Goal: Information Seeking & Learning: Learn about a topic

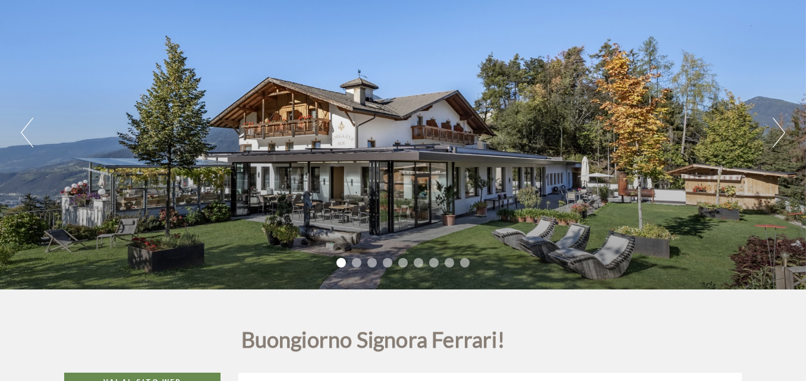
scroll to position [119, 0]
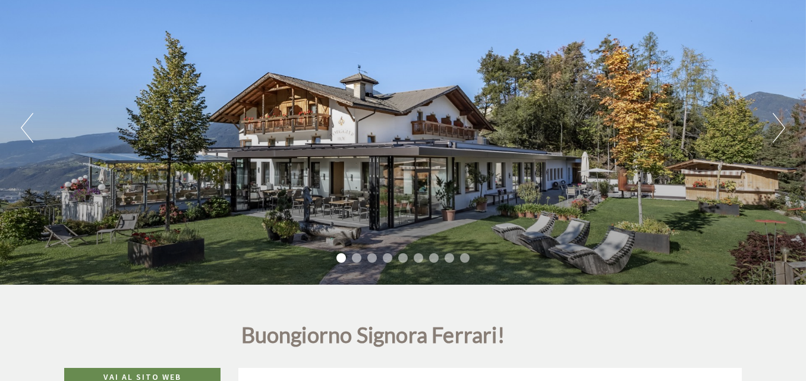
click at [357, 258] on li "2" at bounding box center [357, 258] width 10 height 10
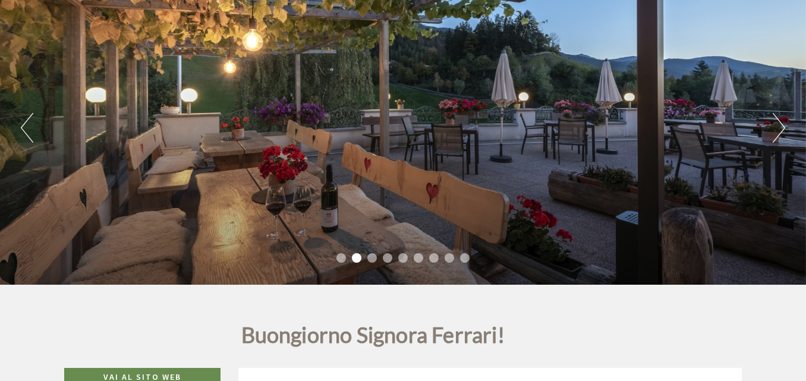
click at [373, 258] on li "3" at bounding box center [372, 258] width 10 height 10
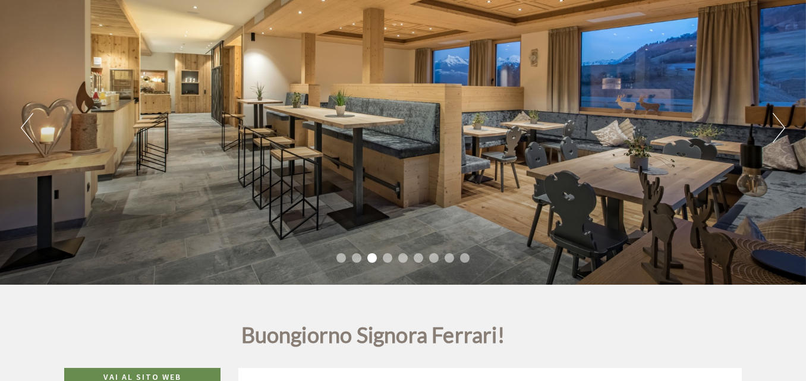
click at [390, 258] on li "4" at bounding box center [388, 258] width 10 height 10
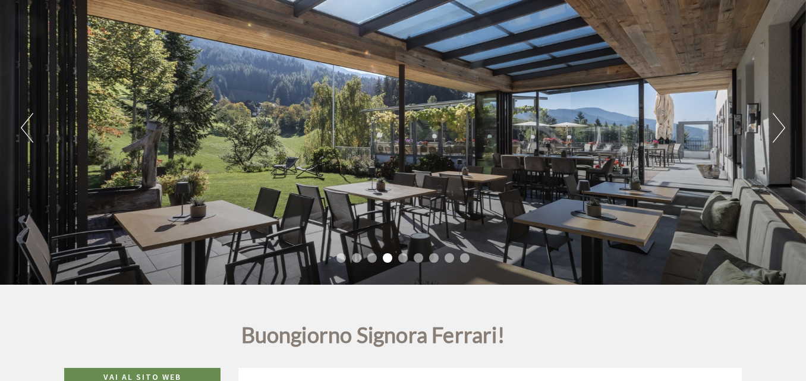
click at [406, 258] on li "5" at bounding box center [403, 258] width 10 height 10
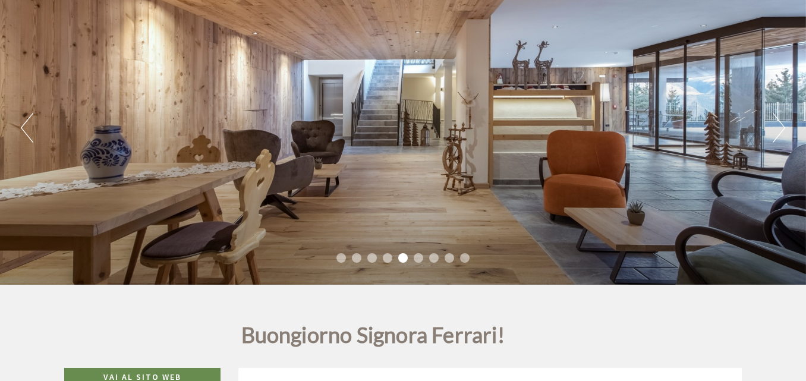
click at [418, 258] on li "6" at bounding box center [419, 258] width 10 height 10
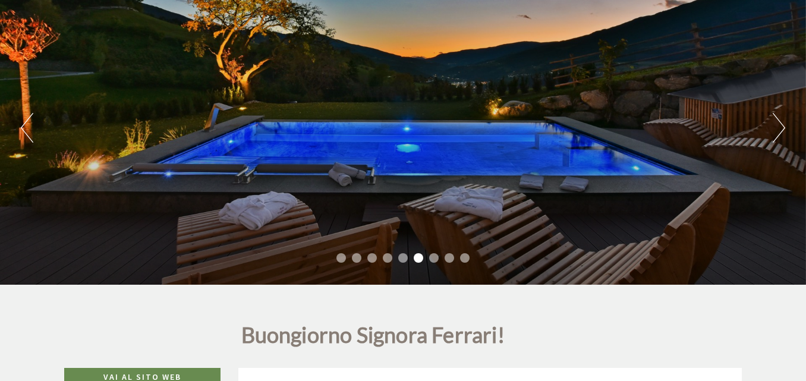
click at [436, 258] on li "7" at bounding box center [434, 258] width 10 height 10
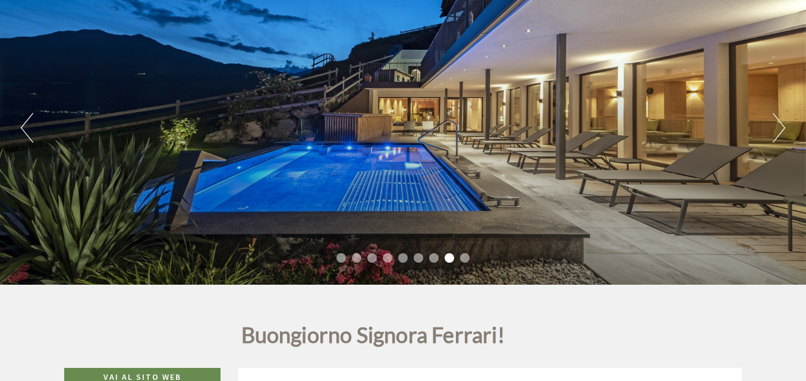
click at [461, 255] on li "9" at bounding box center [465, 258] width 10 height 10
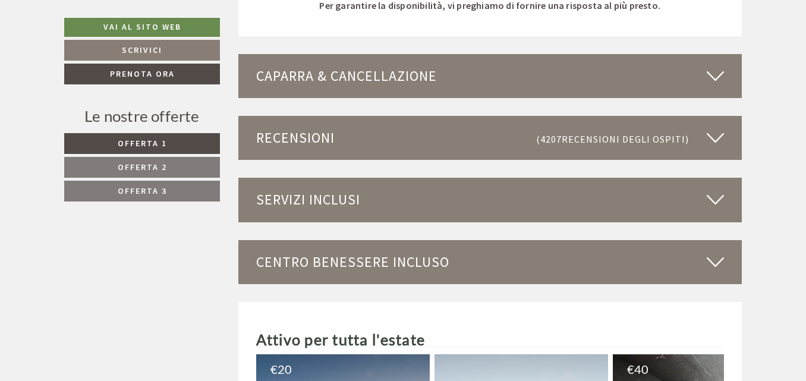
scroll to position [3150, 0]
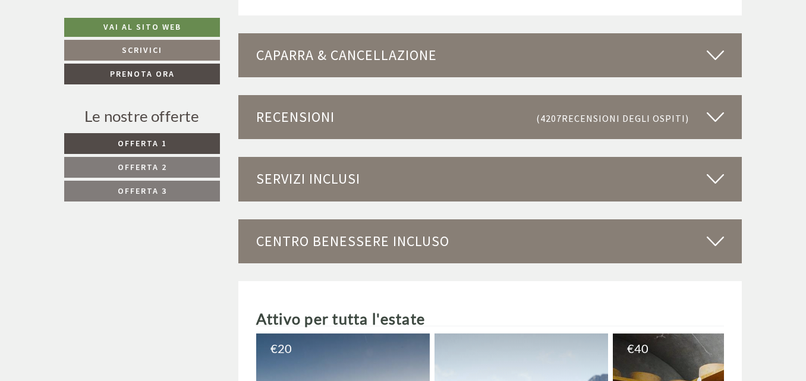
click at [713, 179] on icon at bounding box center [715, 179] width 17 height 20
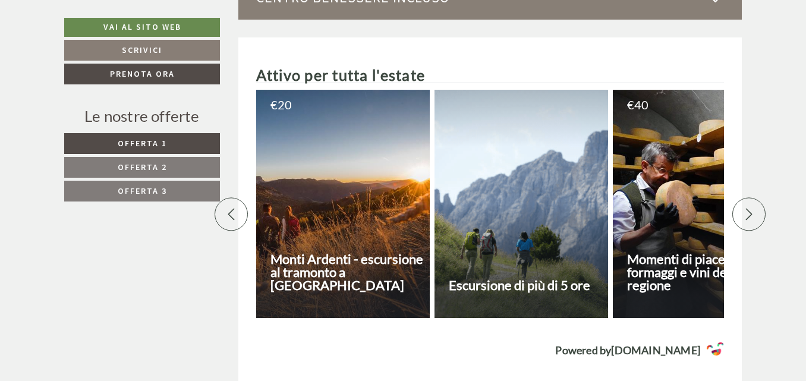
scroll to position [4398, 0]
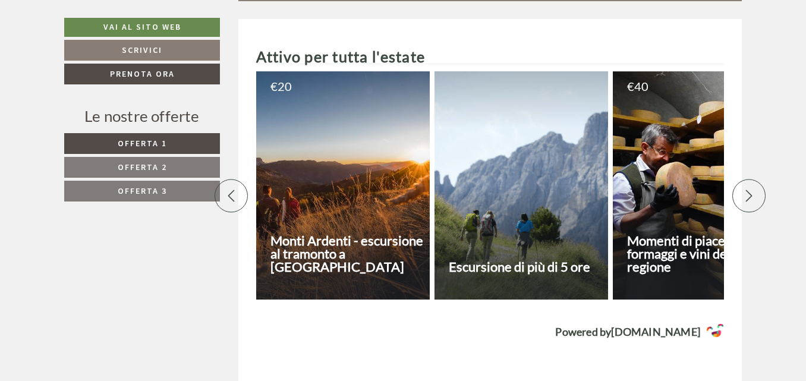
click at [735, 183] on div at bounding box center [748, 195] width 33 height 33
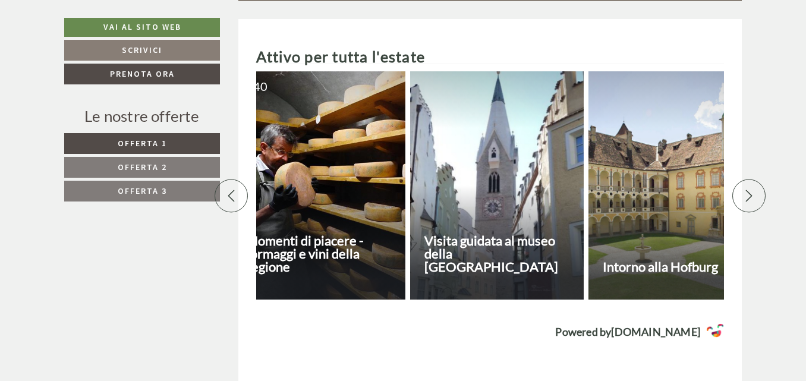
scroll to position [0, 416]
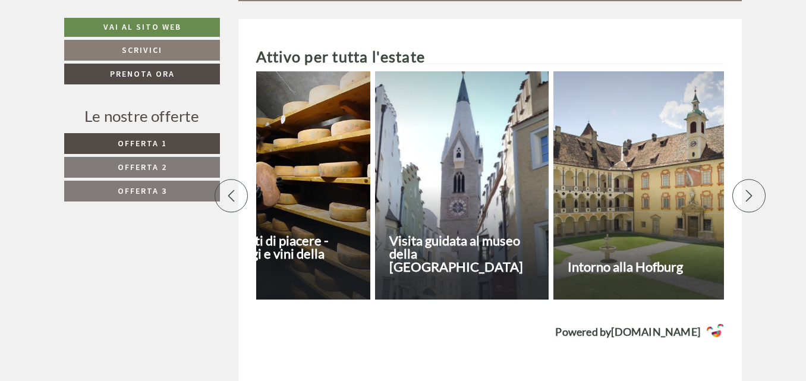
click at [735, 183] on div at bounding box center [748, 195] width 33 height 33
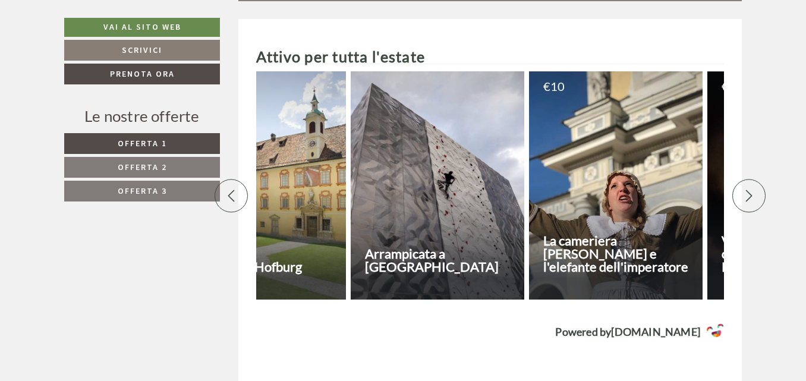
scroll to position [0, 832]
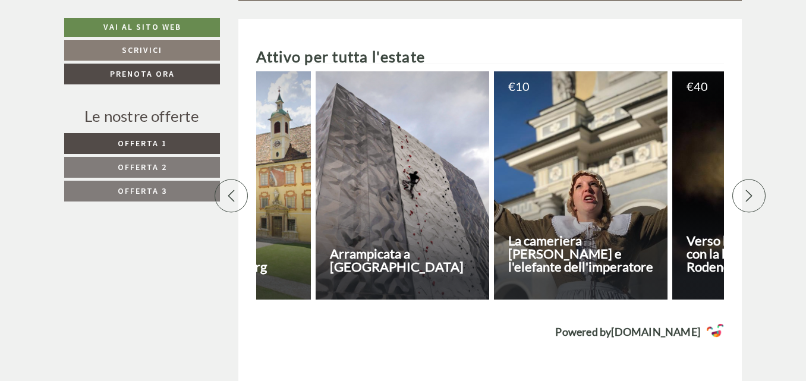
click at [735, 183] on div at bounding box center [748, 195] width 33 height 33
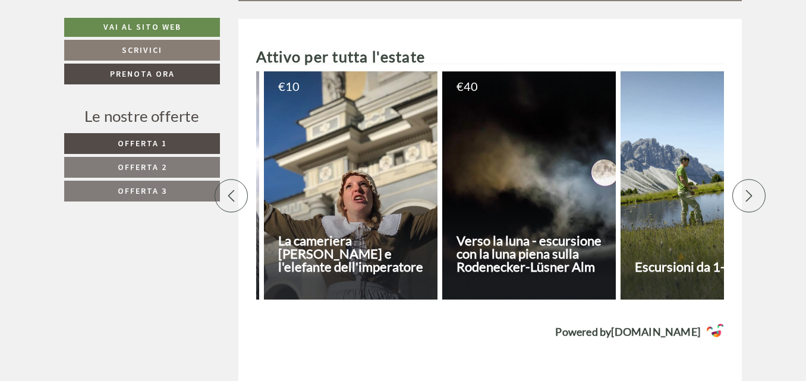
scroll to position [0, 1248]
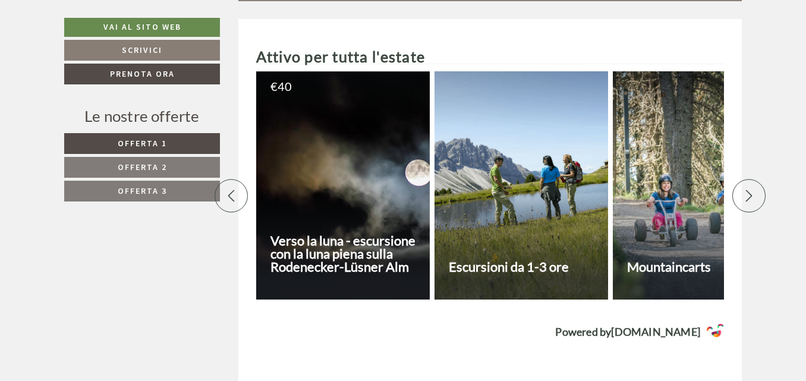
click at [735, 183] on div at bounding box center [748, 195] width 33 height 33
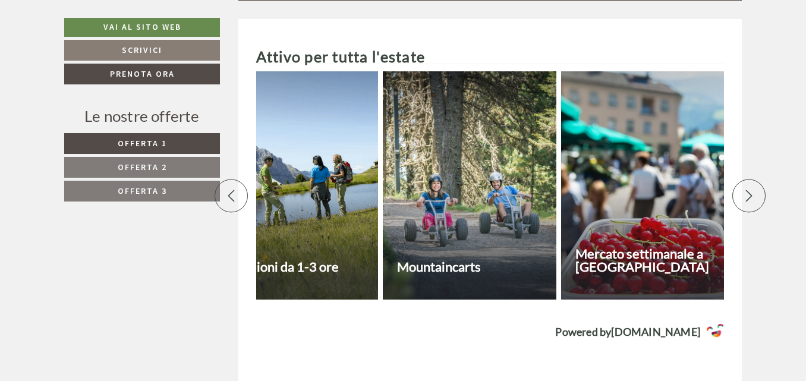
scroll to position [0, 1664]
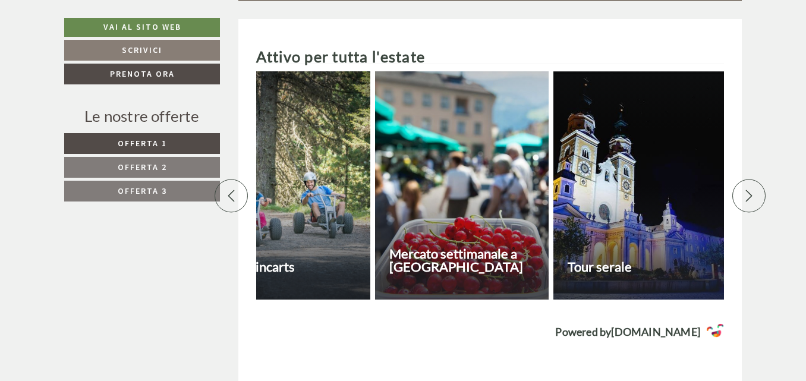
click at [431, 247] on h3 "Mercato settimanale a [GEOGRAPHIC_DATA]" at bounding box center [467, 260] width 156 height 26
